Goal: Transaction & Acquisition: Purchase product/service

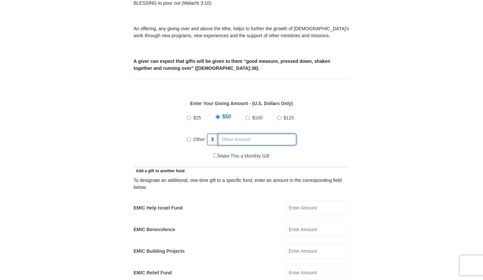
radio input "true"
click at [226, 134] on input "text" at bounding box center [258, 140] width 76 height 12
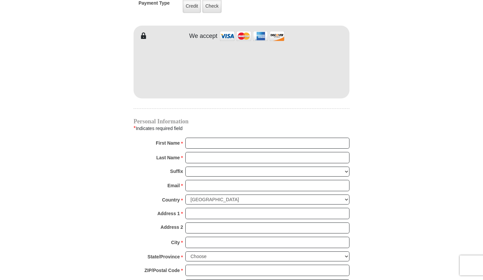
scroll to position [565, 0]
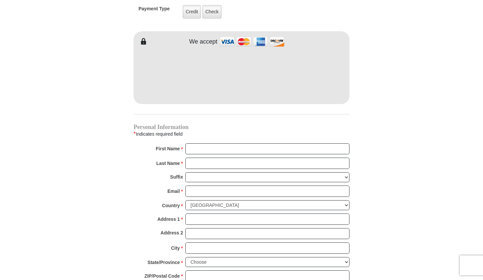
type input "550.00"
click at [193, 143] on input "First Name *" at bounding box center [267, 148] width 164 height 11
type input "Amber"
click at [217, 158] on input "Last Name *" at bounding box center [267, 163] width 164 height 11
type input "[PERSON_NAME]"
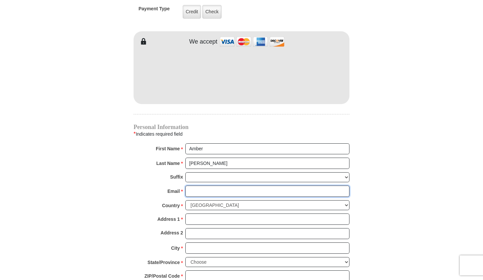
click at [204, 186] on input "Email *" at bounding box center [267, 190] width 164 height 11
type input "[EMAIL_ADDRESS][DOMAIN_NAME]"
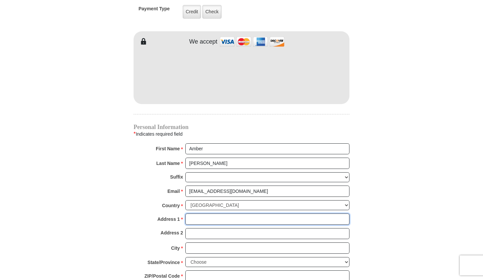
type input "[STREET_ADDRESS]"
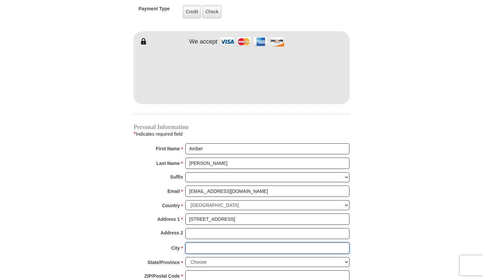
type input "ROCKLIN"
select select "CA"
type input "95677"
type input "9168330385"
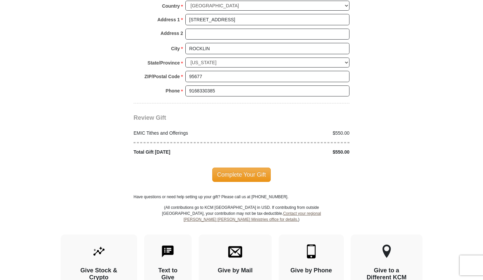
scroll to position [798, 0]
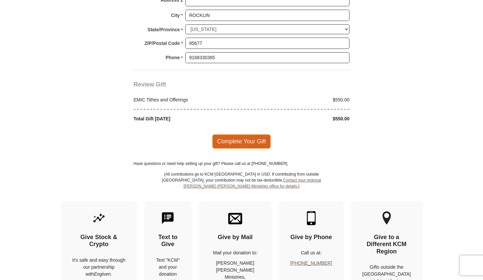
click at [243, 134] on span "Complete Your Gift" at bounding box center [241, 141] width 59 height 14
